Goal: Browse casually

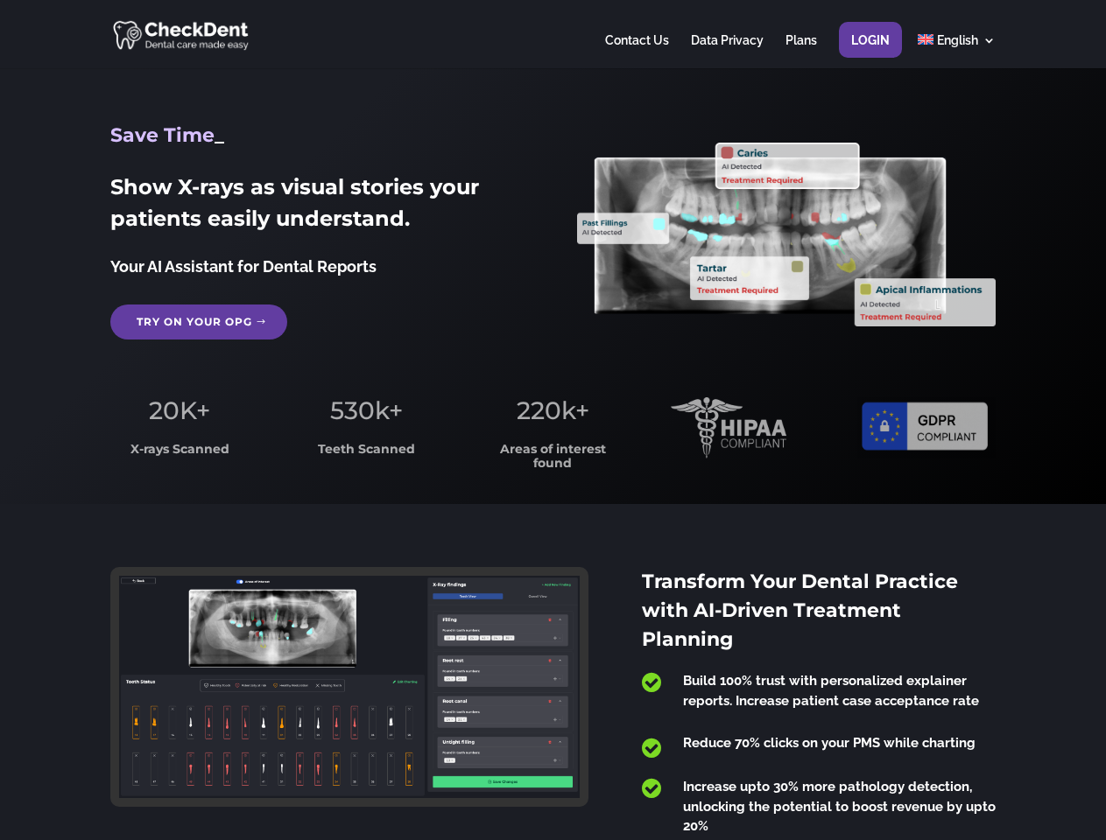
click at [552, 420] on span "220k+" at bounding box center [552, 411] width 73 height 30
click at [552, 34] on div at bounding box center [552, 34] width 884 height 68
click at [552, 420] on span "220k+" at bounding box center [552, 411] width 73 height 30
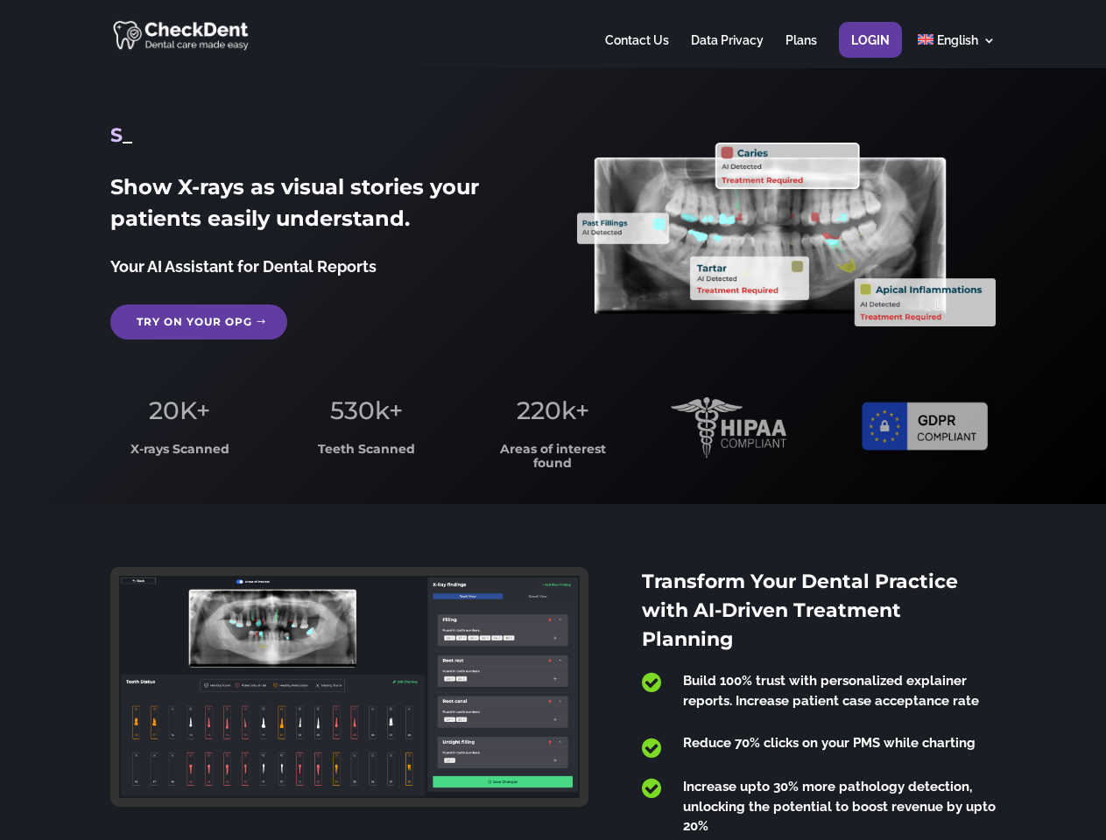
click at [552, 34] on div at bounding box center [552, 34] width 884 height 68
